Goal: Book appointment/travel/reservation

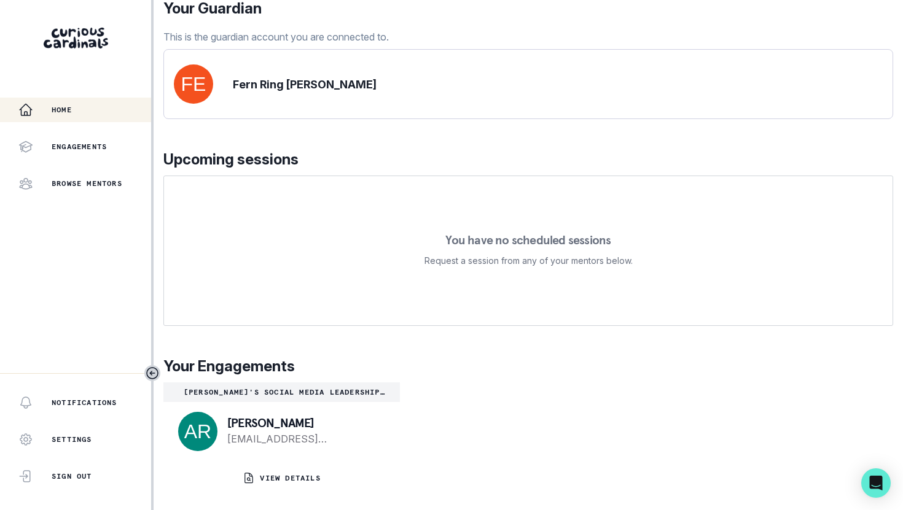
scroll to position [100, 0]
click at [584, 375] on p "Your Engagements" at bounding box center [528, 367] width 730 height 22
click at [120, 149] on div "Engagements" at bounding box center [84, 146] width 133 height 15
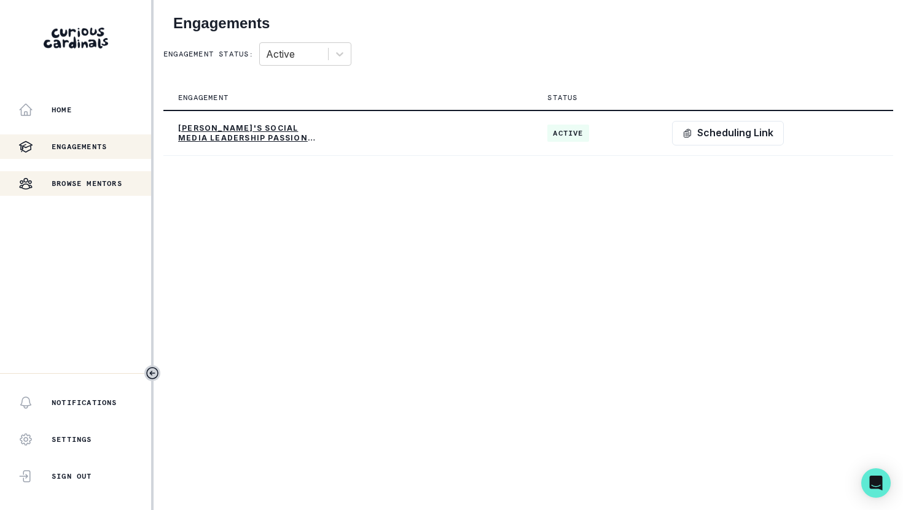
click at [116, 181] on p "Browse Mentors" at bounding box center [87, 184] width 71 height 10
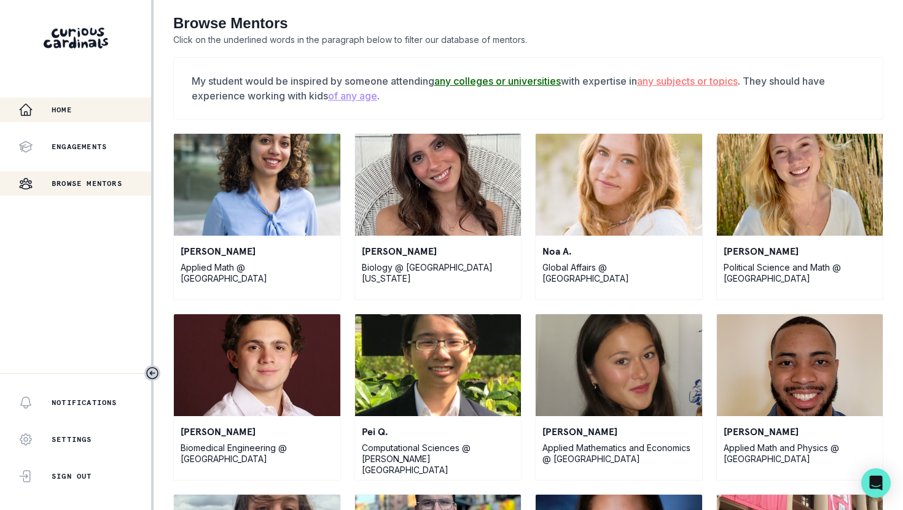
click at [93, 103] on div "Home" at bounding box center [84, 110] width 133 height 15
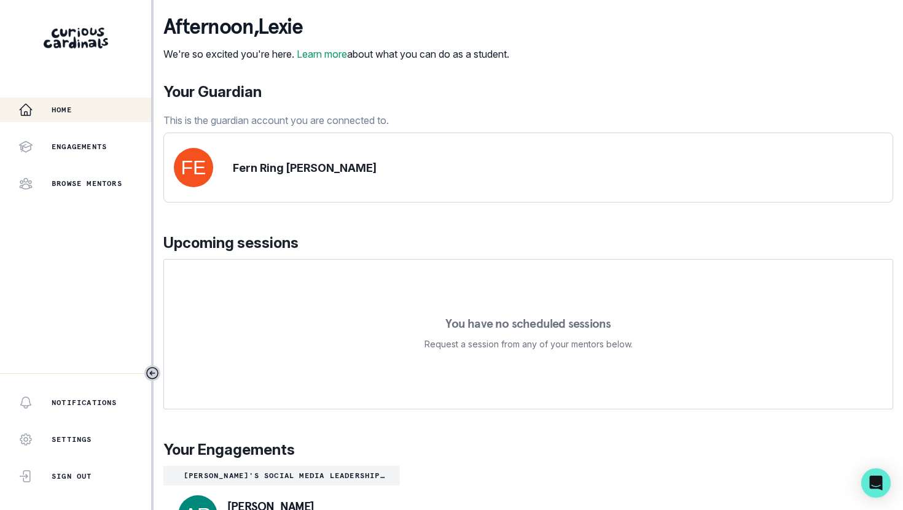
click at [60, 163] on div "Home Engagements Browse Mentors" at bounding box center [75, 147] width 151 height 98
click at [60, 178] on div "Browse Mentors" at bounding box center [84, 183] width 133 height 15
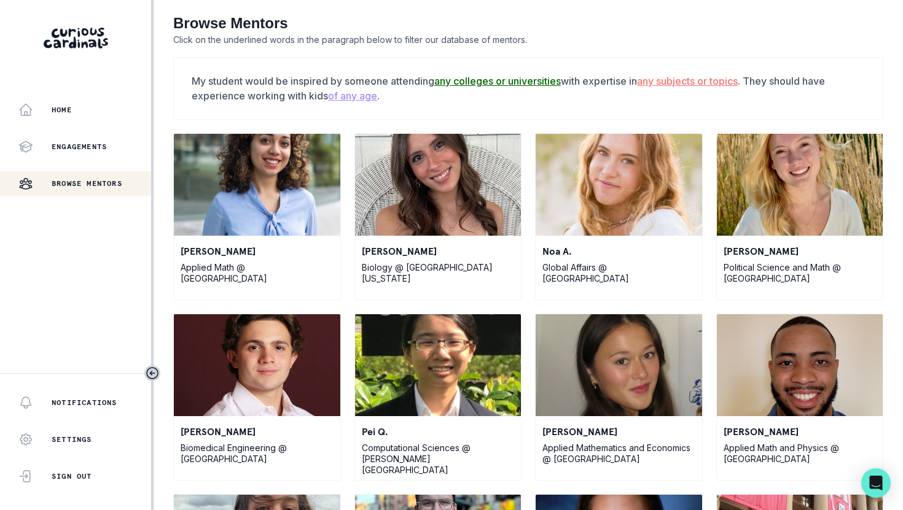
click at [461, 84] on u "any colleges or universities" at bounding box center [497, 81] width 127 height 12
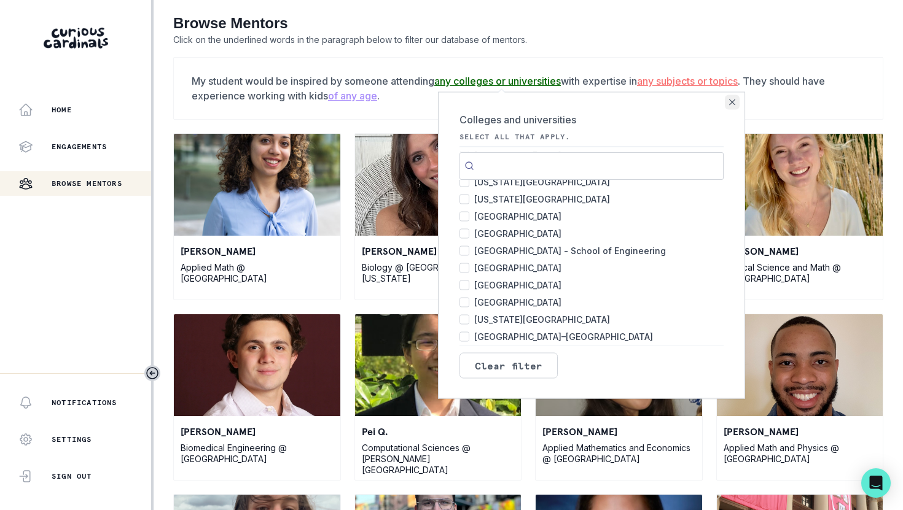
click at [735, 96] on button "Close" at bounding box center [732, 102] width 15 height 15
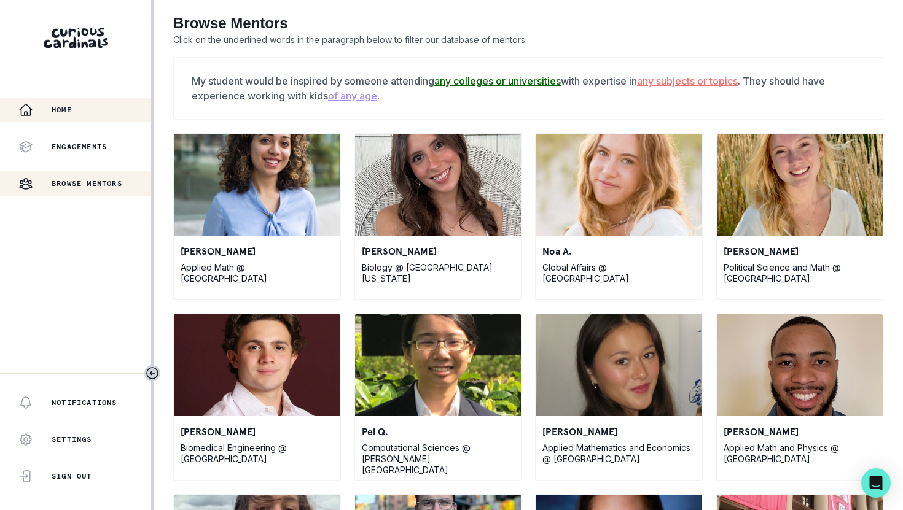
click at [98, 101] on button "Home" at bounding box center [75, 110] width 151 height 25
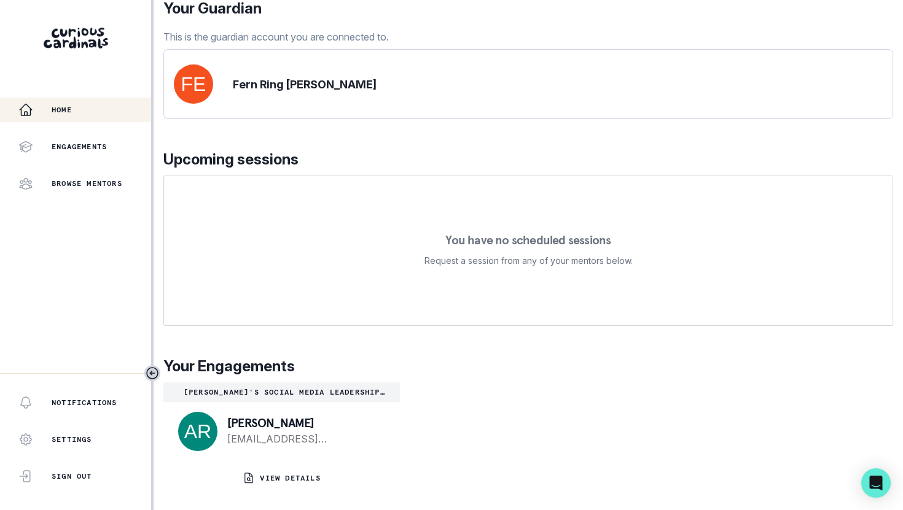
scroll to position [100, 0]
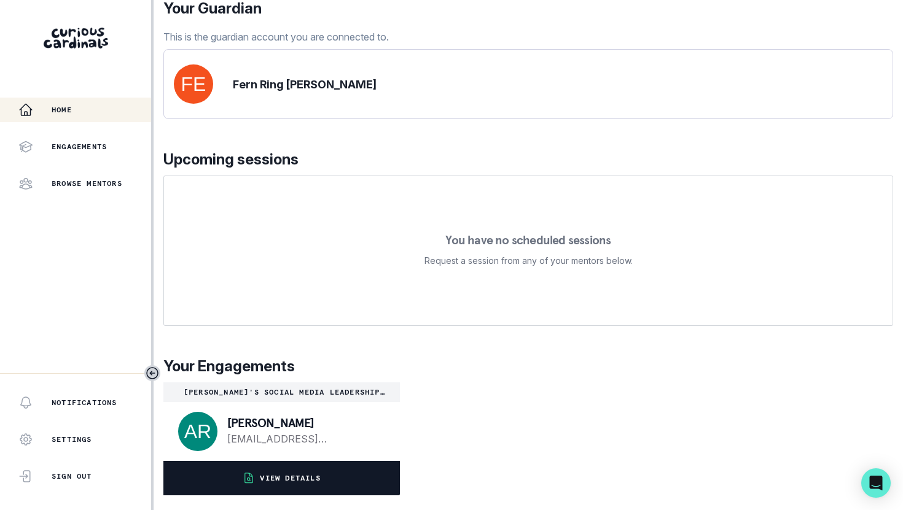
click at [293, 477] on p "VIEW DETAILS" at bounding box center [290, 479] width 60 height 10
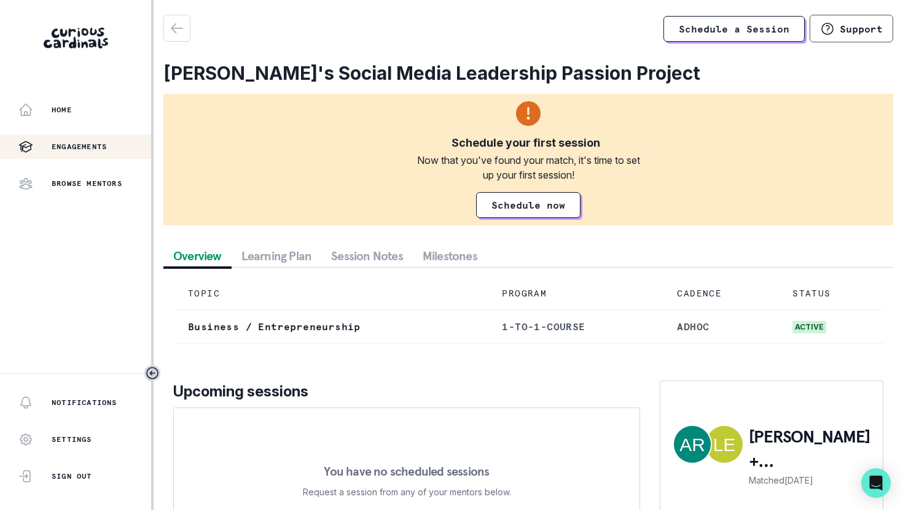
click at [573, 171] on div "Now that you've found your match, it's time to set up your first session!" at bounding box center [528, 167] width 236 height 29
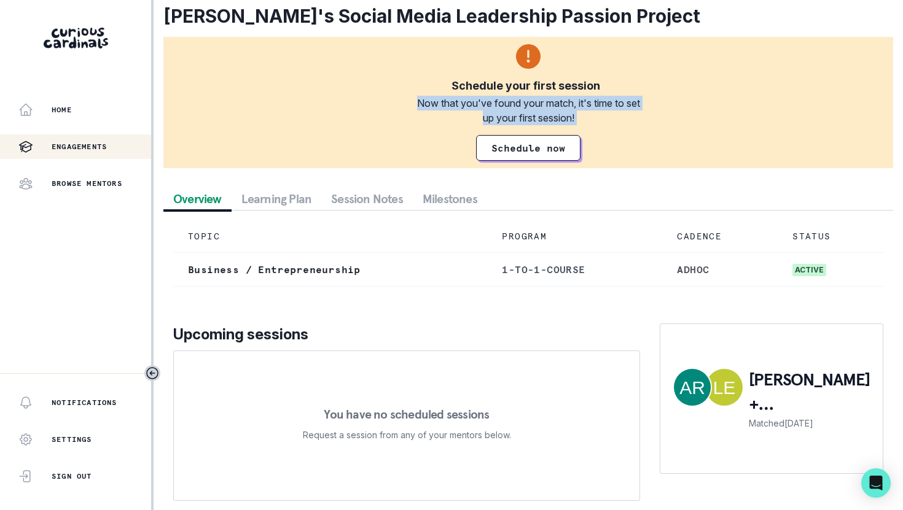
scroll to position [65, 0]
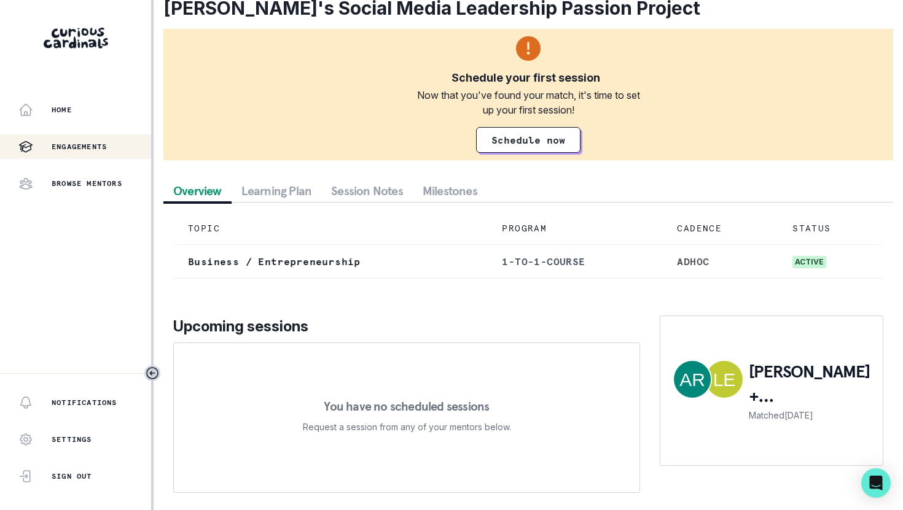
click at [376, 268] on td "Business / Entrepreneurship" at bounding box center [330, 262] width 314 height 34
click at [370, 275] on td "Business / Entrepreneurship" at bounding box center [330, 262] width 314 height 34
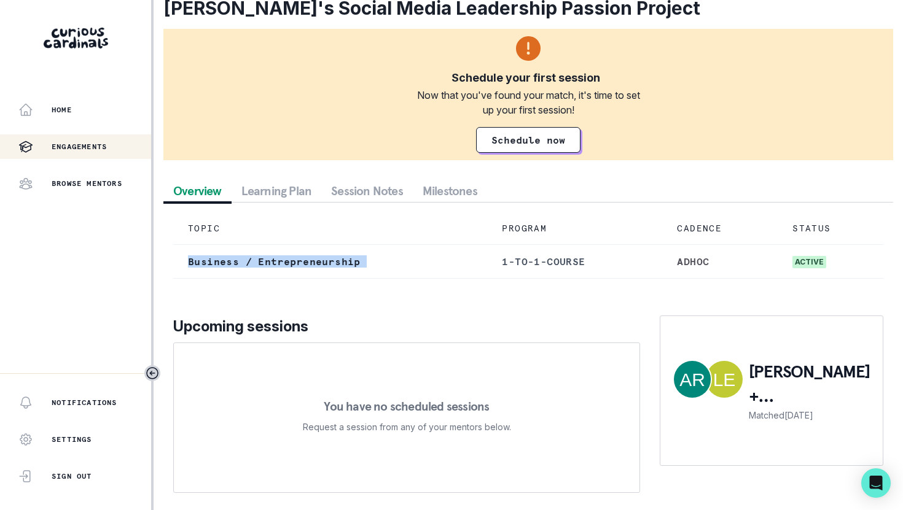
click at [370, 275] on td "Business / Entrepreneurship" at bounding box center [330, 262] width 314 height 34
click at [477, 317] on p "Upcoming sessions" at bounding box center [406, 327] width 467 height 22
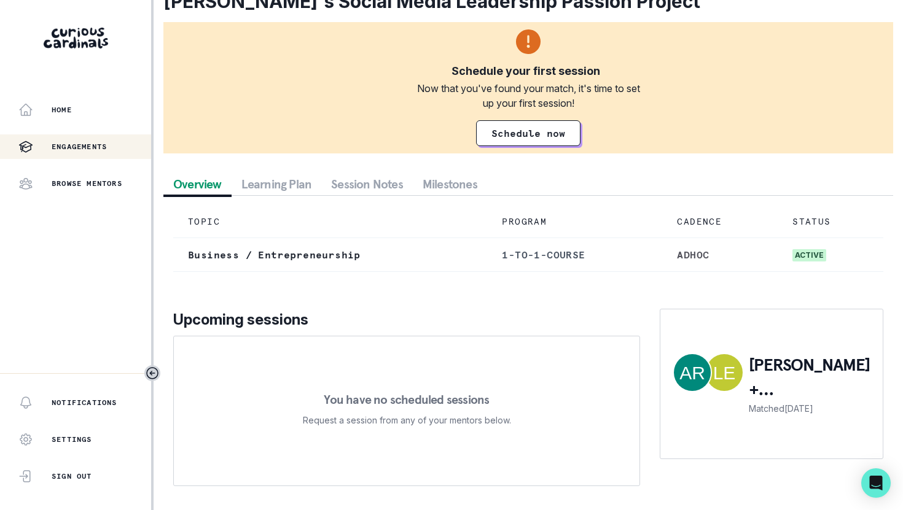
scroll to position [71, 0]
click at [572, 136] on link "Schedule now" at bounding box center [528, 134] width 104 height 26
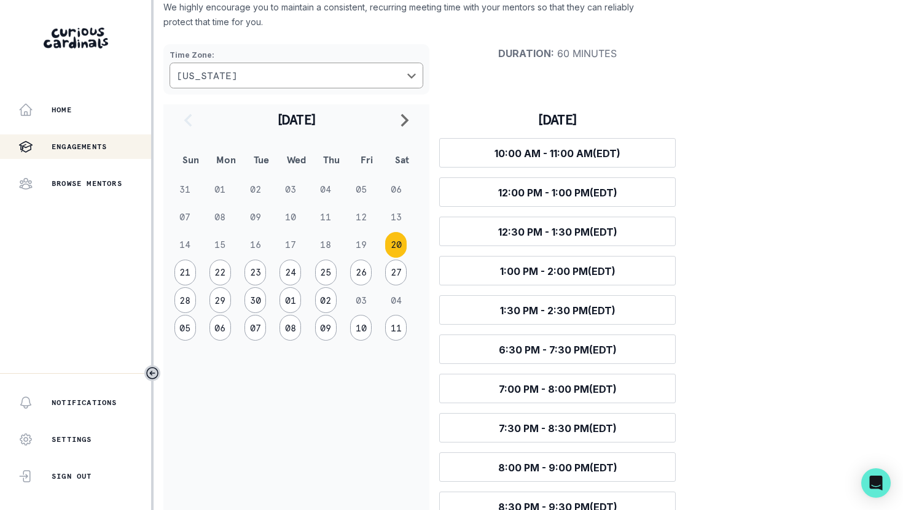
scroll to position [135, 0]
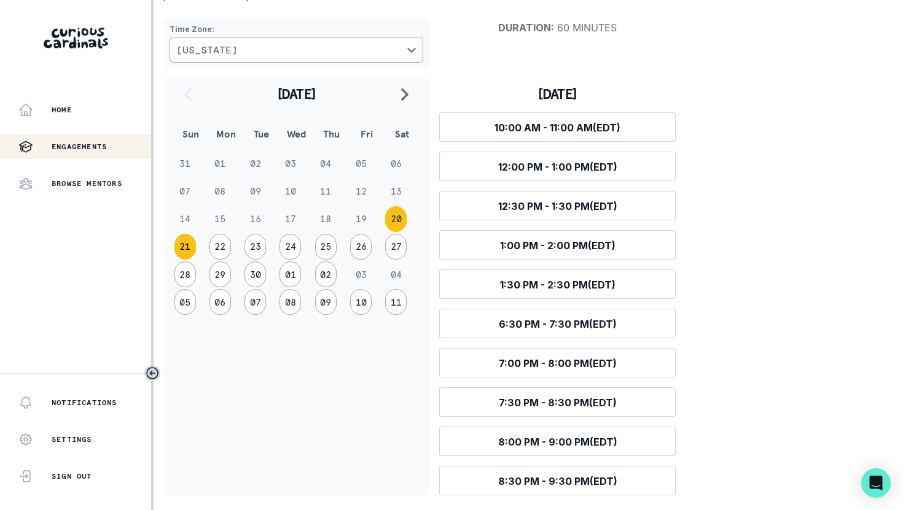
click at [189, 249] on button "21" at bounding box center [184, 247] width 21 height 26
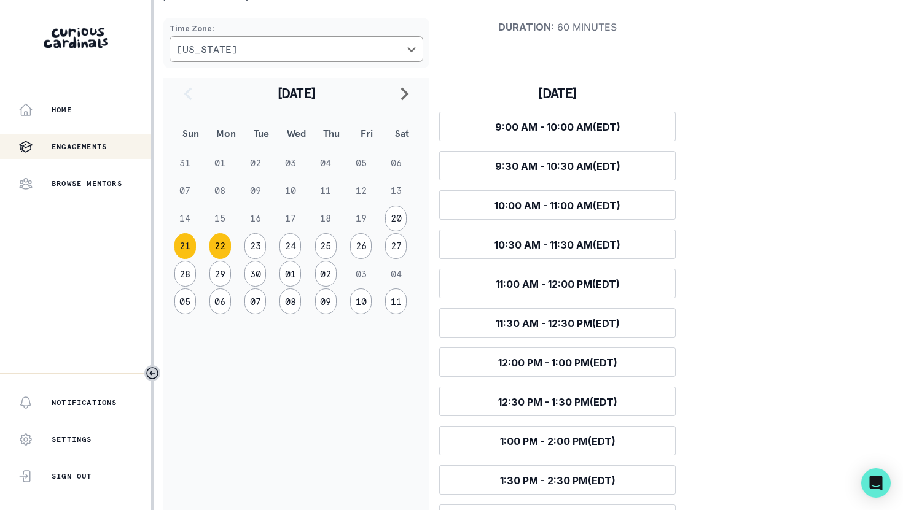
click at [218, 247] on button "22" at bounding box center [219, 246] width 21 height 26
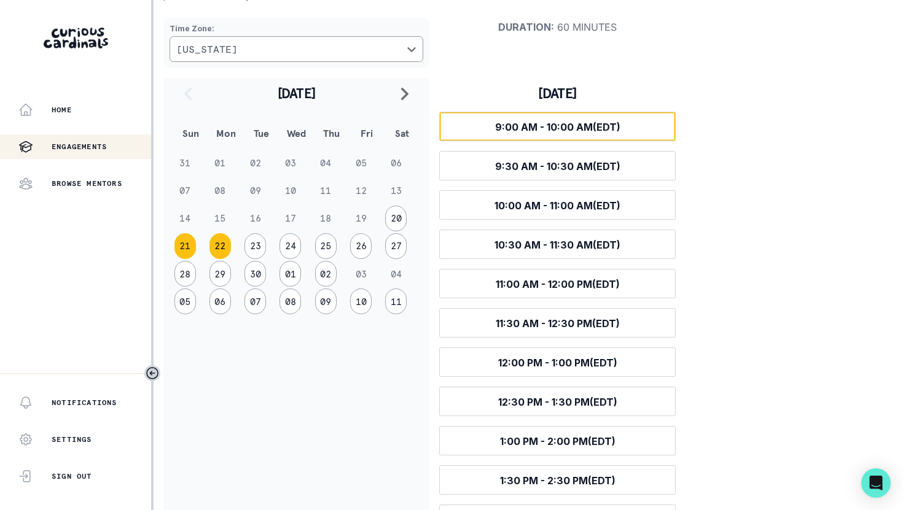
scroll to position [0, 0]
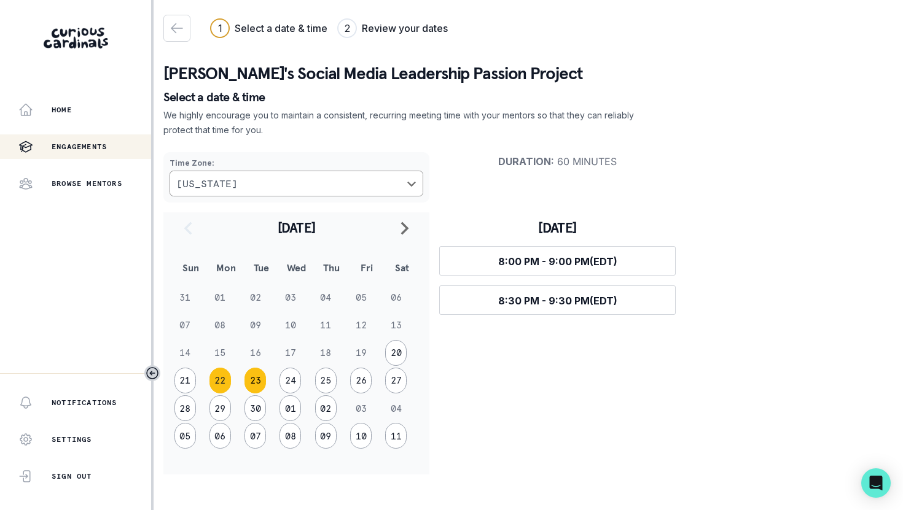
click at [253, 381] on button "23" at bounding box center [254, 381] width 21 height 26
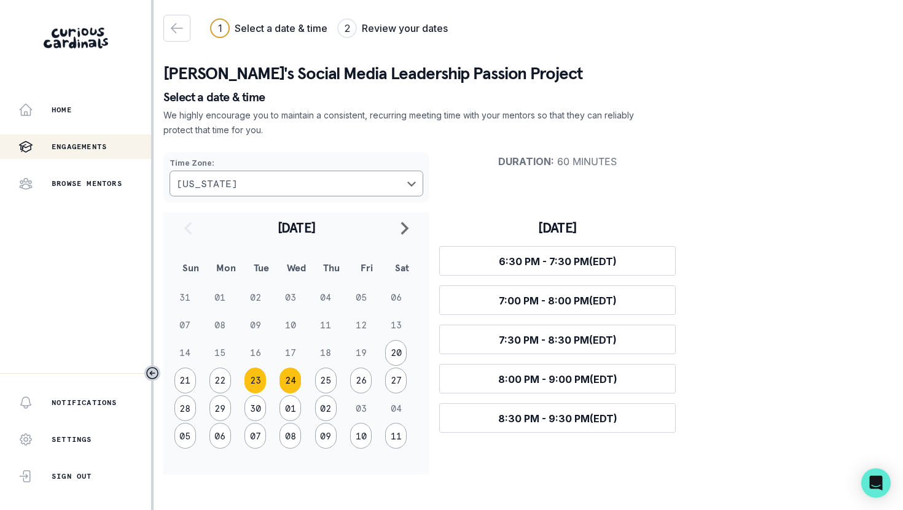
click at [286, 383] on button "24" at bounding box center [289, 381] width 21 height 26
click at [315, 388] on td "25" at bounding box center [331, 381] width 35 height 28
click at [337, 383] on td "25" at bounding box center [331, 381] width 35 height 28
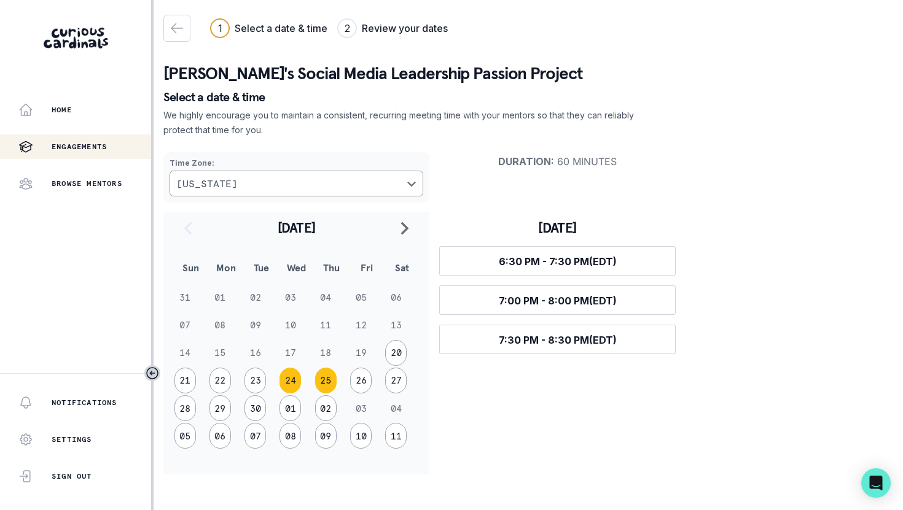
click at [326, 383] on button "25" at bounding box center [325, 381] width 21 height 26
click at [356, 381] on button "26" at bounding box center [360, 381] width 21 height 26
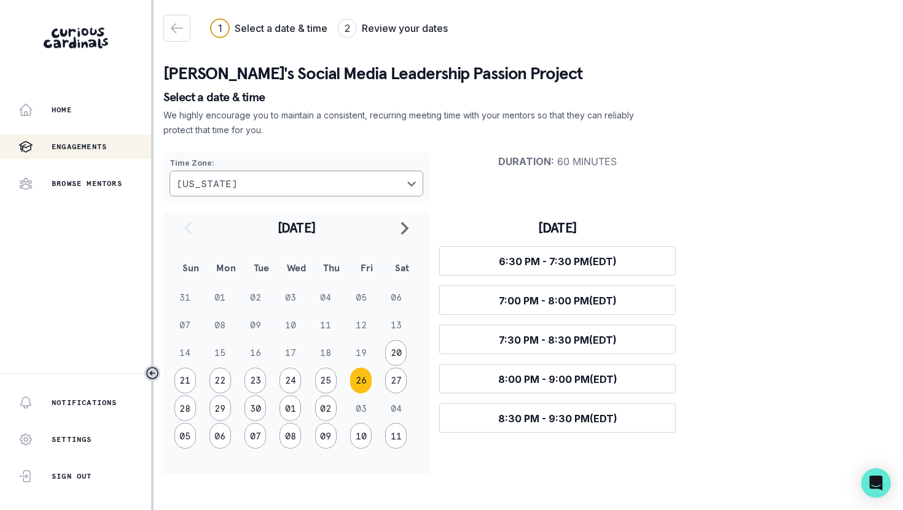
click at [382, 382] on td "26" at bounding box center [366, 381] width 35 height 28
click at [391, 382] on button "27" at bounding box center [395, 381] width 21 height 26
click at [170, 22] on icon "button" at bounding box center [177, 28] width 15 height 15
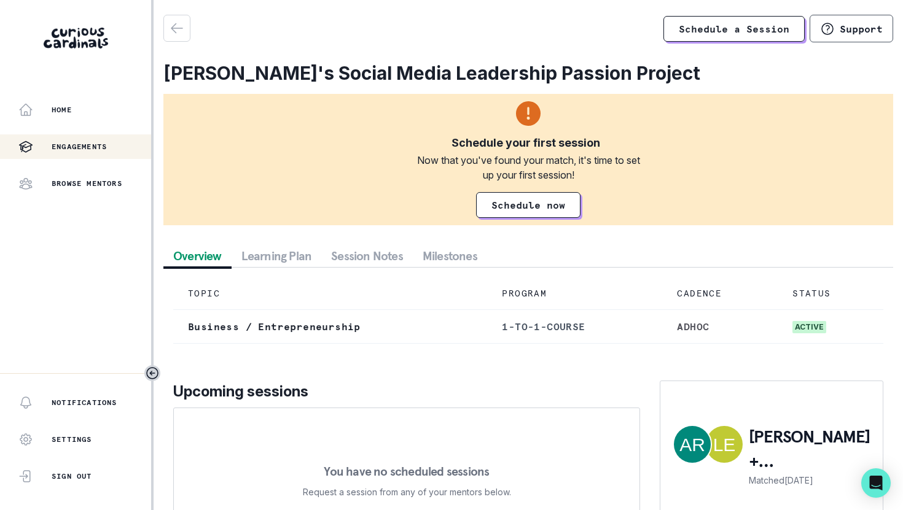
scroll to position [72, 0]
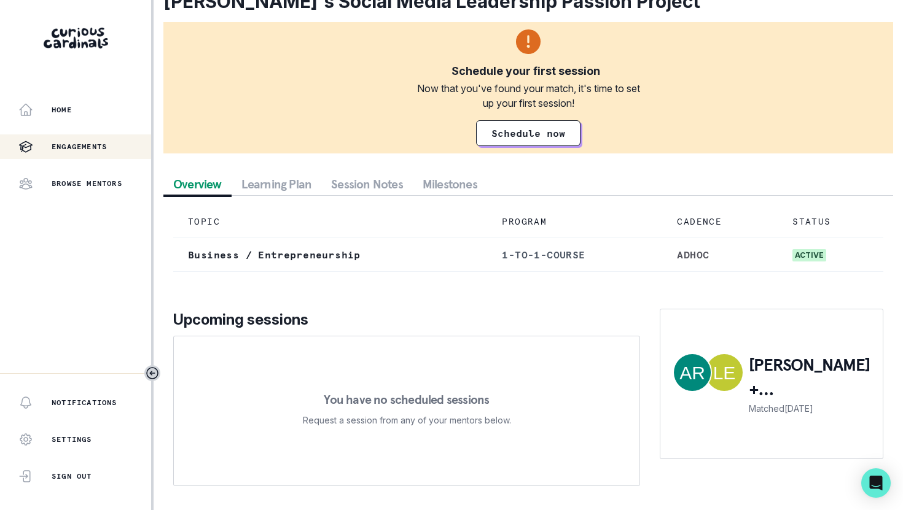
click at [765, 366] on p "[PERSON_NAME] + [PERSON_NAME]" at bounding box center [810, 377] width 122 height 49
click at [767, 385] on p "[PERSON_NAME] + [PERSON_NAME]" at bounding box center [810, 377] width 122 height 49
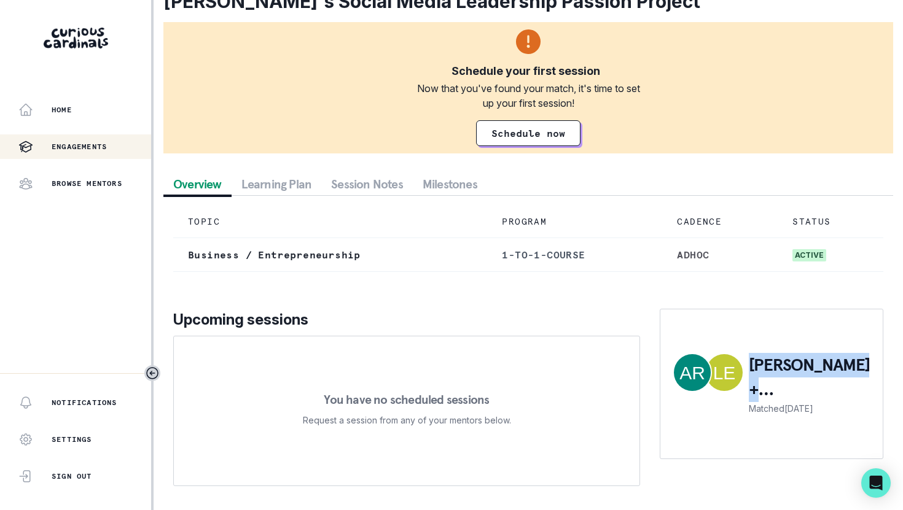
click at [767, 385] on p "[PERSON_NAME] + [PERSON_NAME]" at bounding box center [810, 377] width 122 height 49
click at [763, 385] on p "[PERSON_NAME] + [PERSON_NAME]" at bounding box center [810, 377] width 122 height 49
click at [708, 391] on div at bounding box center [708, 372] width 71 height 39
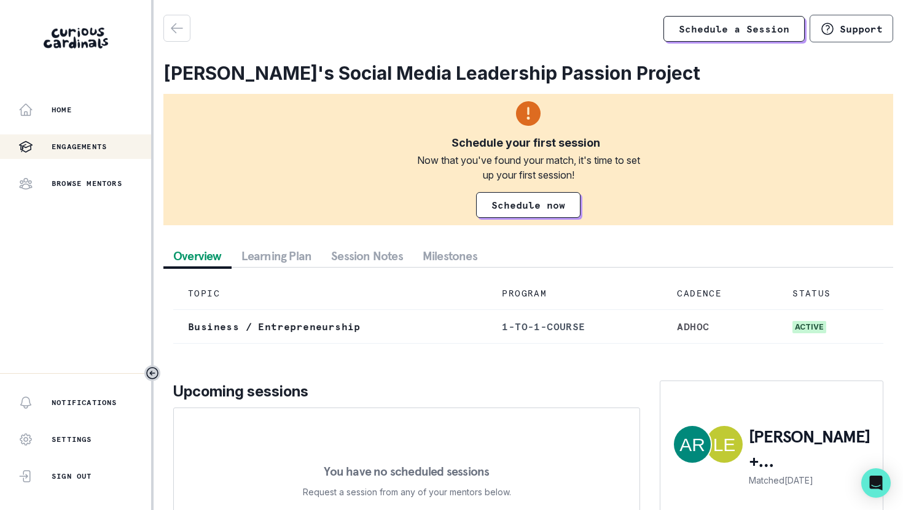
scroll to position [1, 0]
